Goal: Task Accomplishment & Management: Complete application form

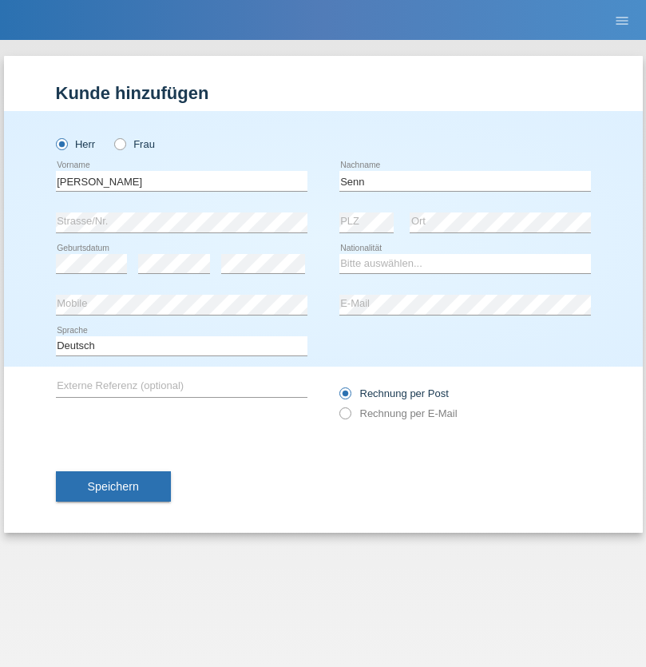
type input "Senn"
select select "CH"
select select "en"
radio input "true"
click at [181, 181] on input "text" at bounding box center [182, 181] width 252 height 20
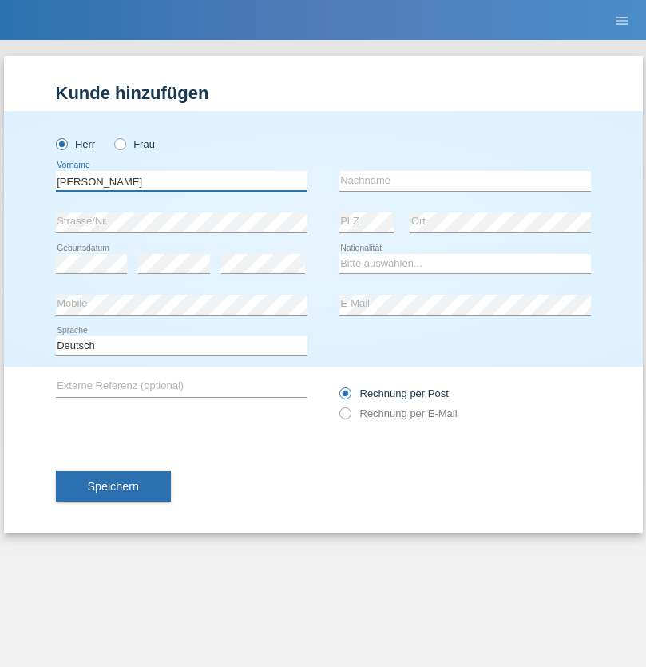
type input "Mohammad Qais"
click at [465, 181] on input "text" at bounding box center [465, 181] width 252 height 20
type input "Nemani"
select select "AF"
select select "C"
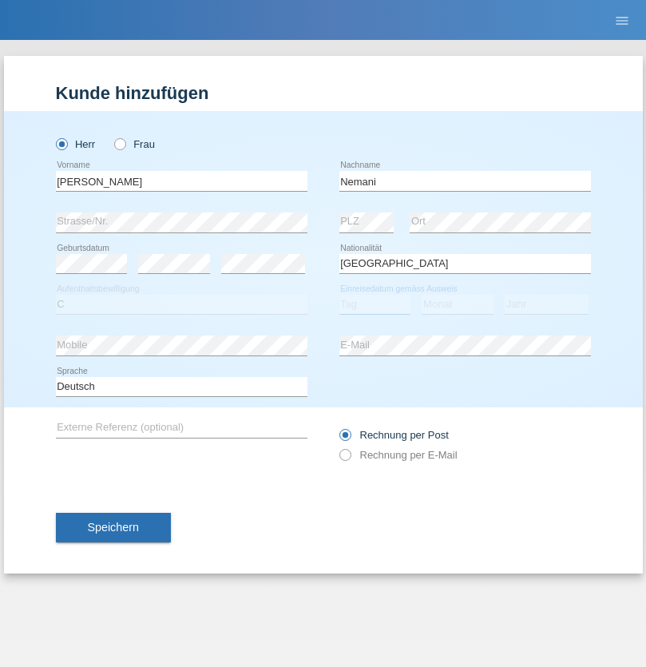
select select "02"
select select "01"
select select "2021"
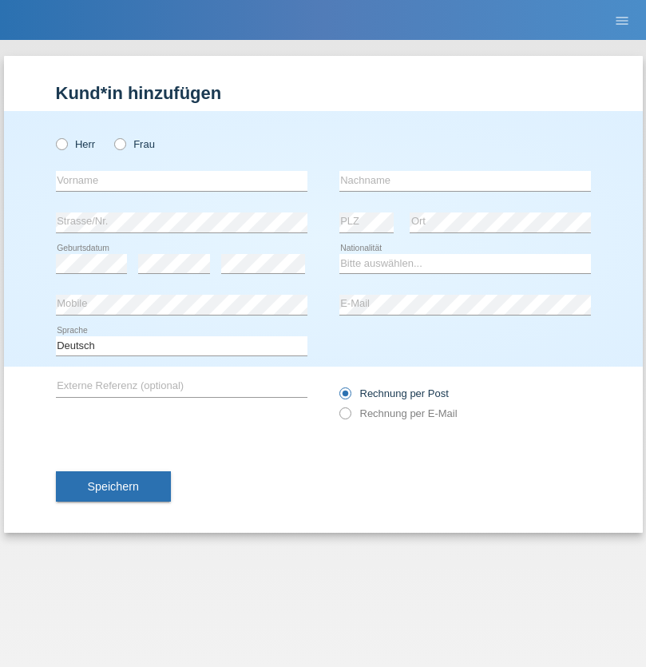
radio input "true"
click at [181, 181] on input "text" at bounding box center [182, 181] width 252 height 20
type input "Camille"
click at [465, 181] on input "text" at bounding box center [465, 181] width 252 height 20
type input "Jacquet"
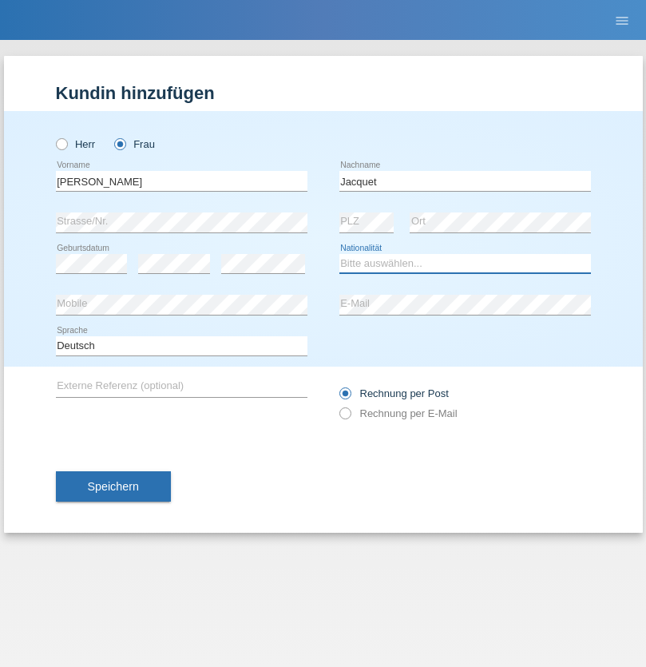
select select "CH"
radio input "true"
select select "DE"
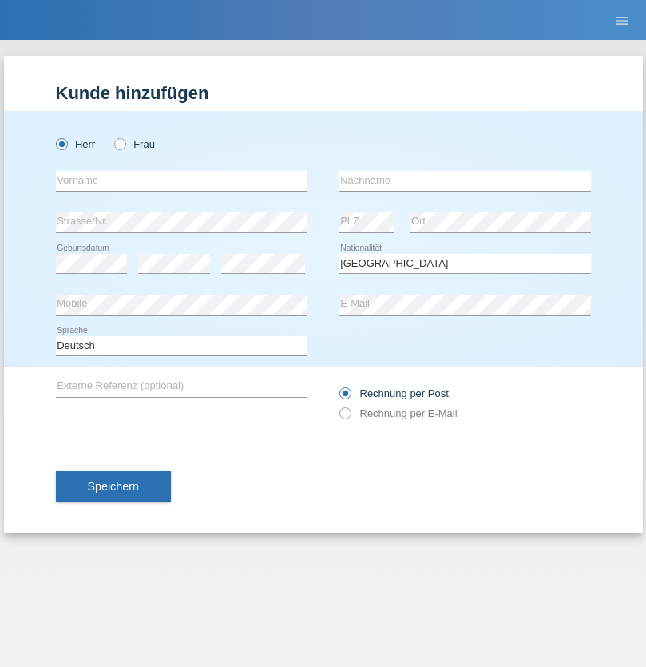
select select "C"
select select "07"
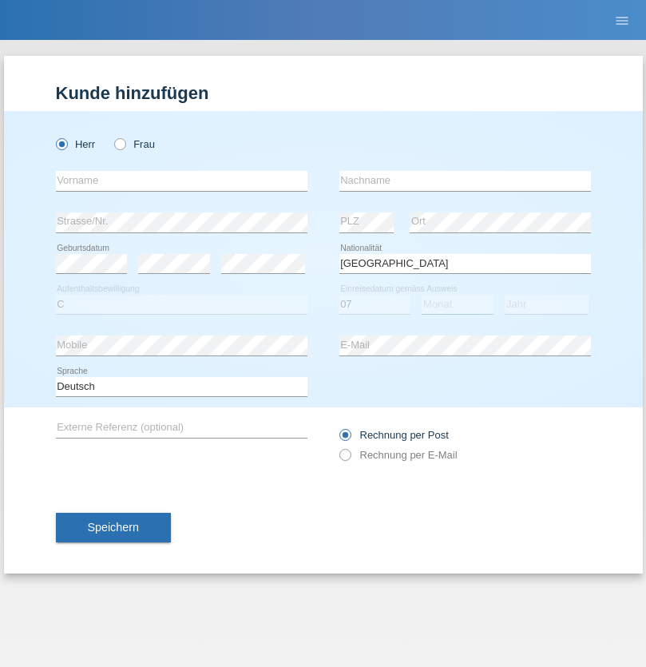
select select "11"
select select "1972"
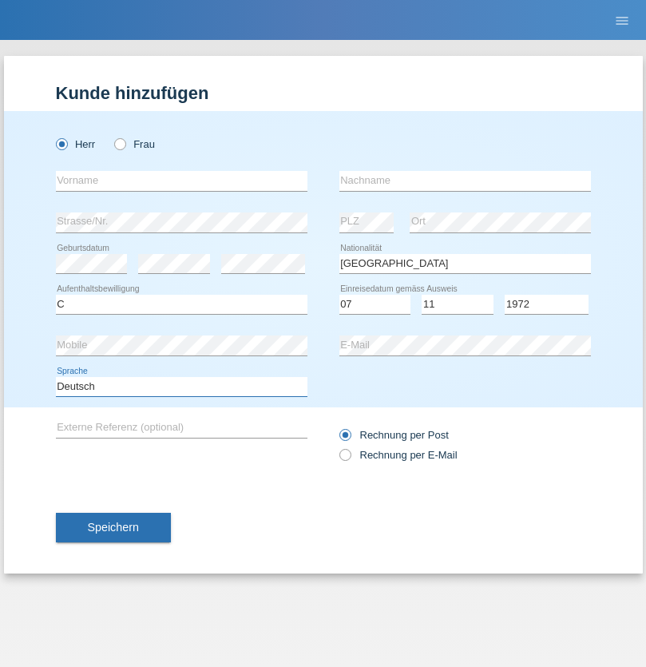
select select "en"
